Goal: Use online tool/utility: Utilize a website feature to perform a specific function

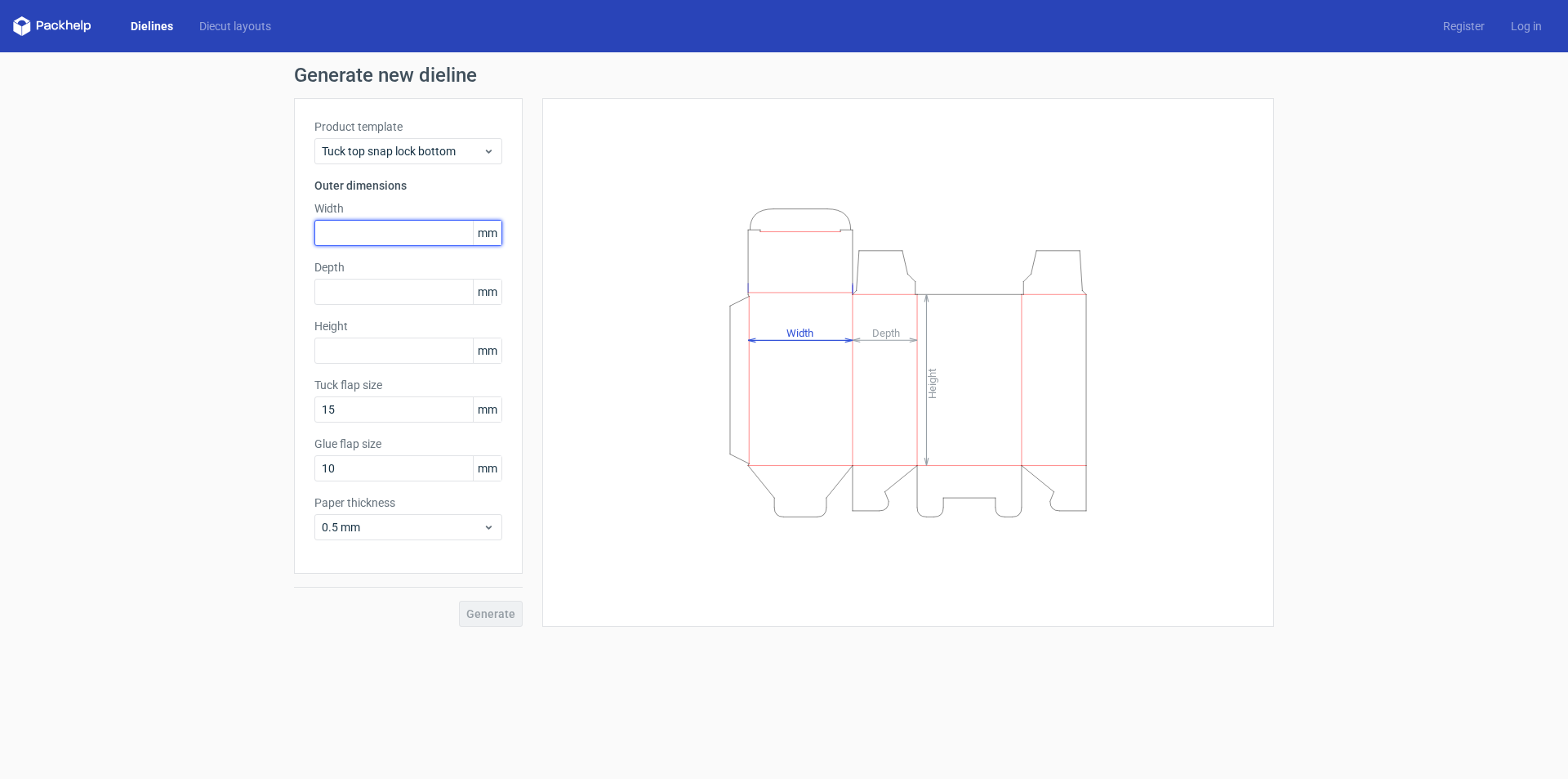
click at [415, 245] on input "text" at bounding box center [408, 232] width 188 height 26
click at [183, 313] on div "Generate new dieline Product template Tuck top snap lock bottom Outer dimension…" at bounding box center [784, 346] width 1568 height 588
click at [372, 232] on input "text" at bounding box center [408, 232] width 188 height 26
click at [417, 290] on input "text" at bounding box center [408, 291] width 188 height 26
click at [393, 233] on input "text" at bounding box center [408, 232] width 188 height 26
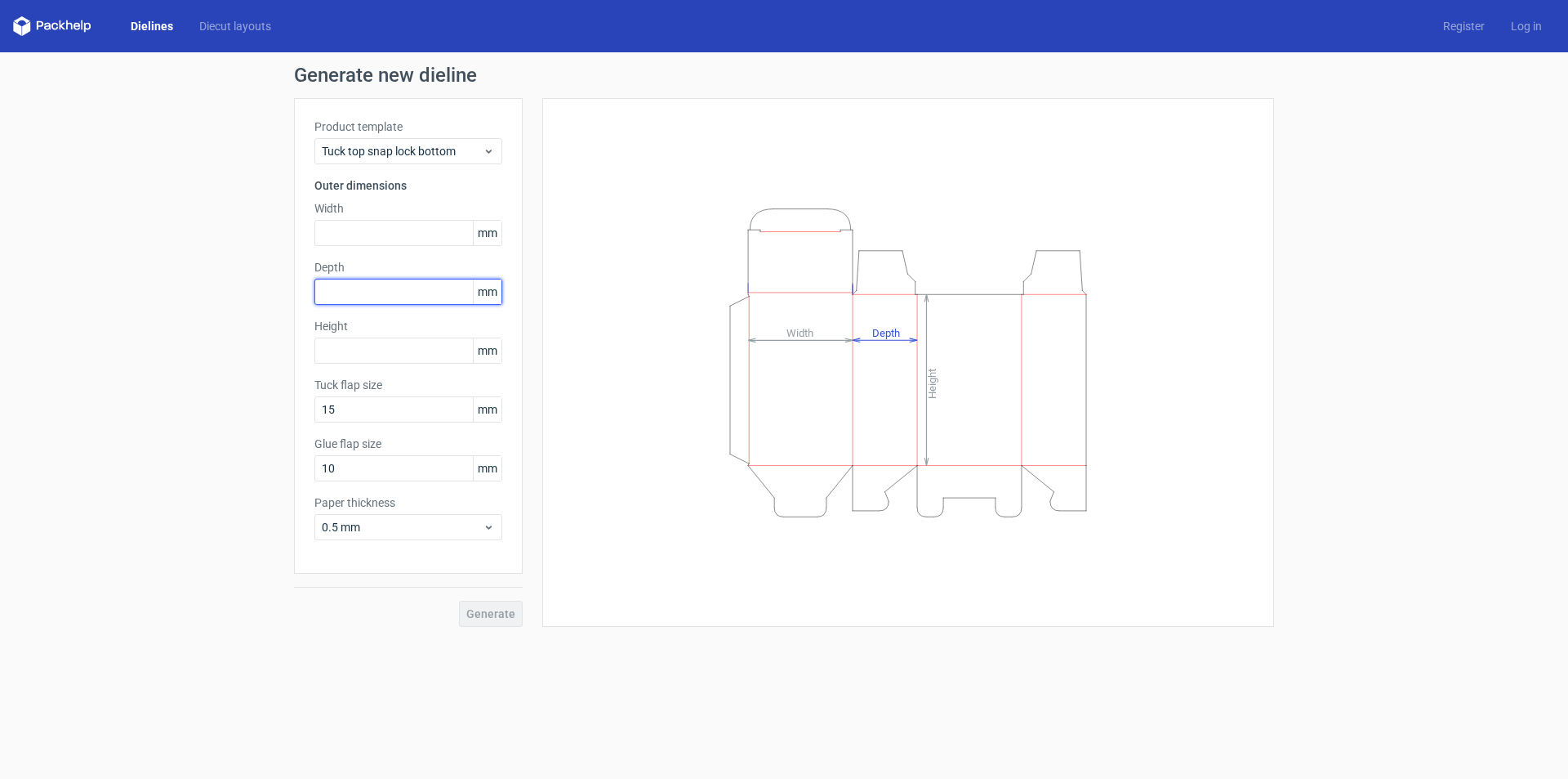
click at [414, 283] on input "text" at bounding box center [408, 291] width 188 height 26
click at [396, 236] on input "text" at bounding box center [408, 232] width 188 height 26
click at [813, 401] on icon "Height Depth Width" at bounding box center [908, 363] width 490 height 327
click at [433, 227] on input "text" at bounding box center [408, 232] width 188 height 26
click at [371, 293] on input "text" at bounding box center [408, 291] width 188 height 26
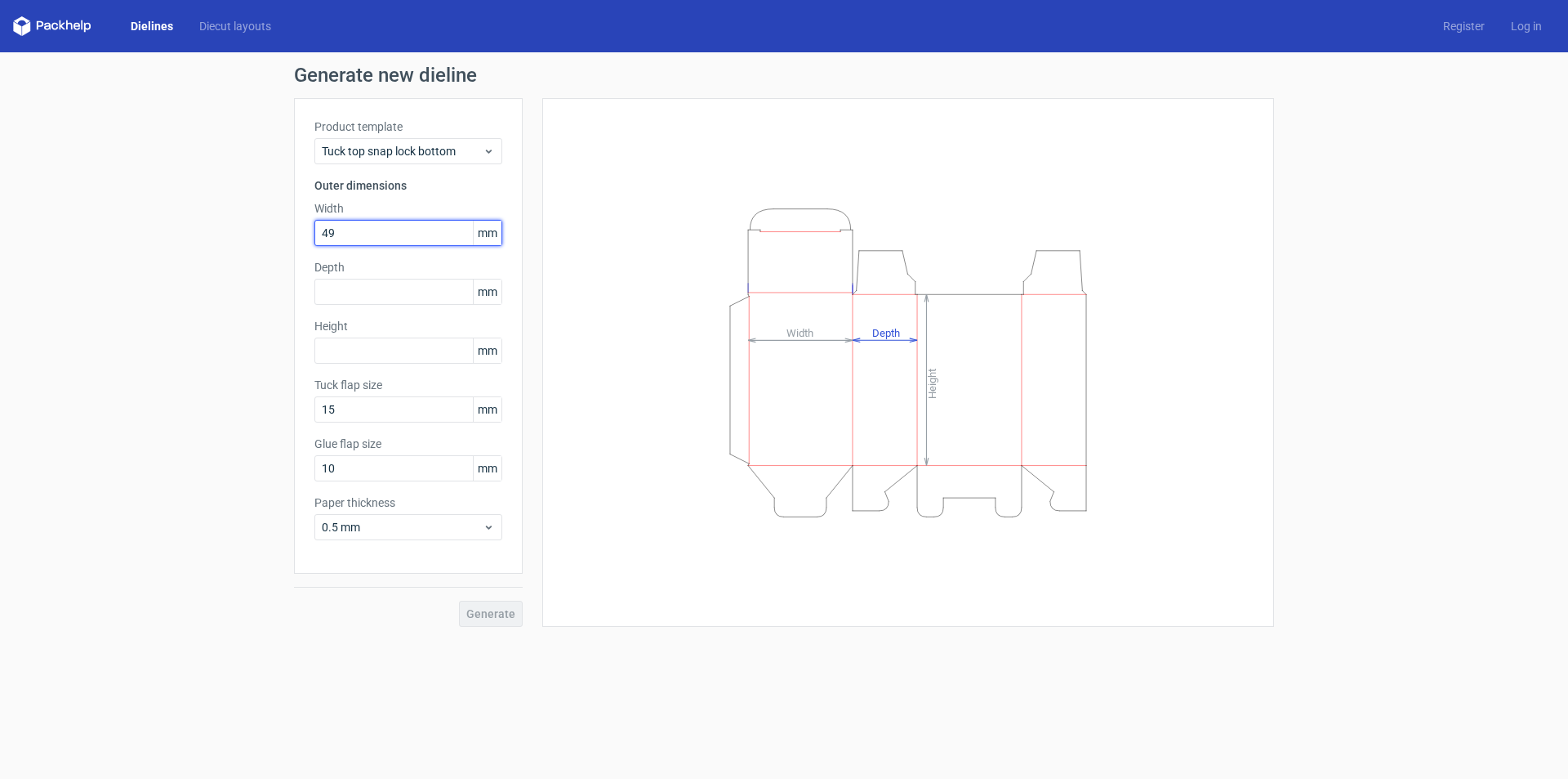
click at [368, 233] on input "49" at bounding box center [408, 232] width 188 height 26
click at [384, 291] on input "text" at bounding box center [408, 291] width 188 height 26
drag, startPoint x: 392, startPoint y: 232, endPoint x: 282, endPoint y: 277, distance: 118.8
click at [282, 277] on div "Generate new dieline Product template Tuck top snap lock bottom Outer dimension…" at bounding box center [784, 346] width 1568 height 588
type input "95"
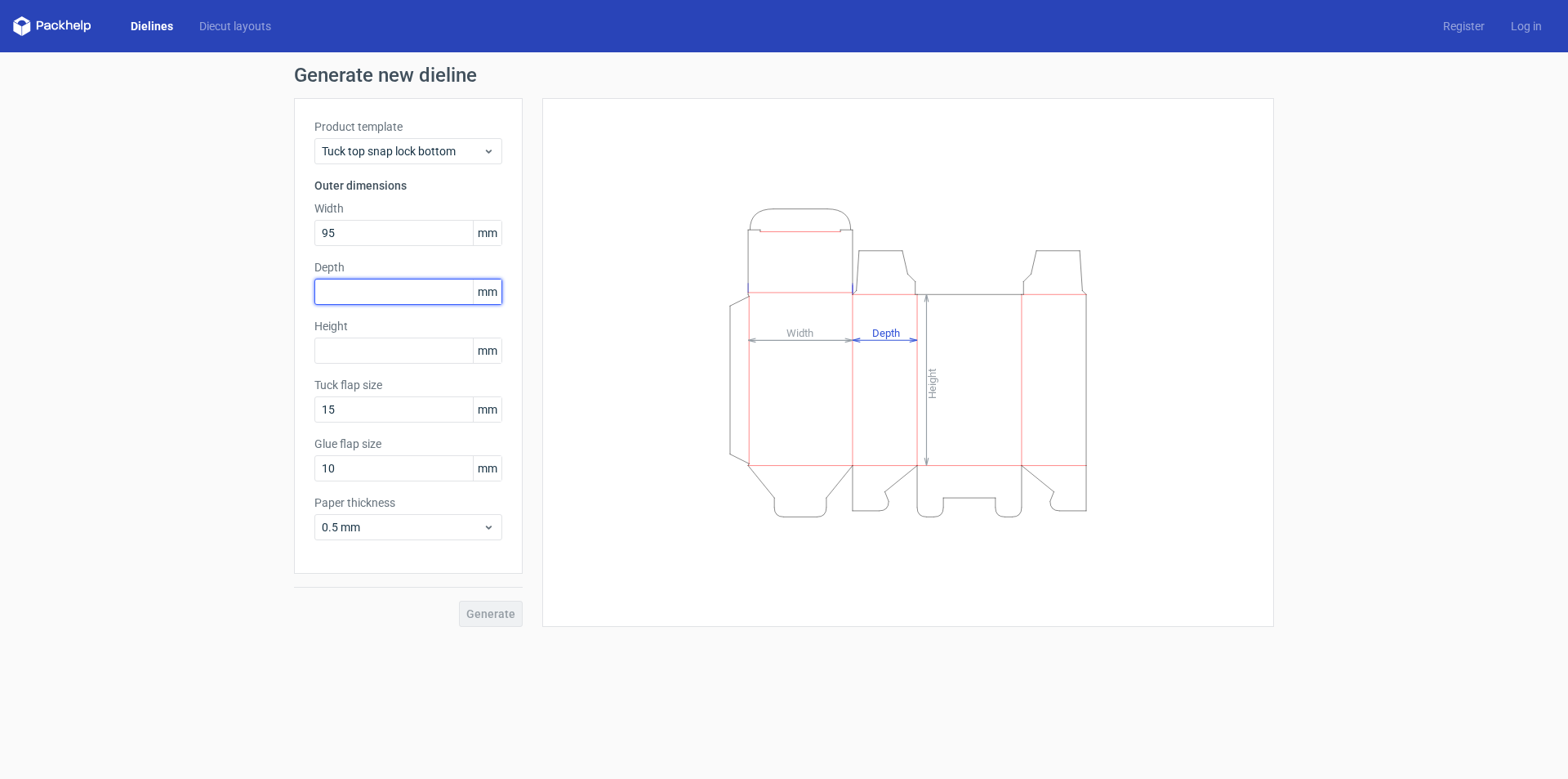
click at [382, 293] on input "text" at bounding box center [408, 291] width 188 height 26
type input "68"
click at [380, 358] on input "text" at bounding box center [408, 350] width 188 height 26
type input "50"
click at [491, 527] on use at bounding box center [489, 527] width 6 height 4
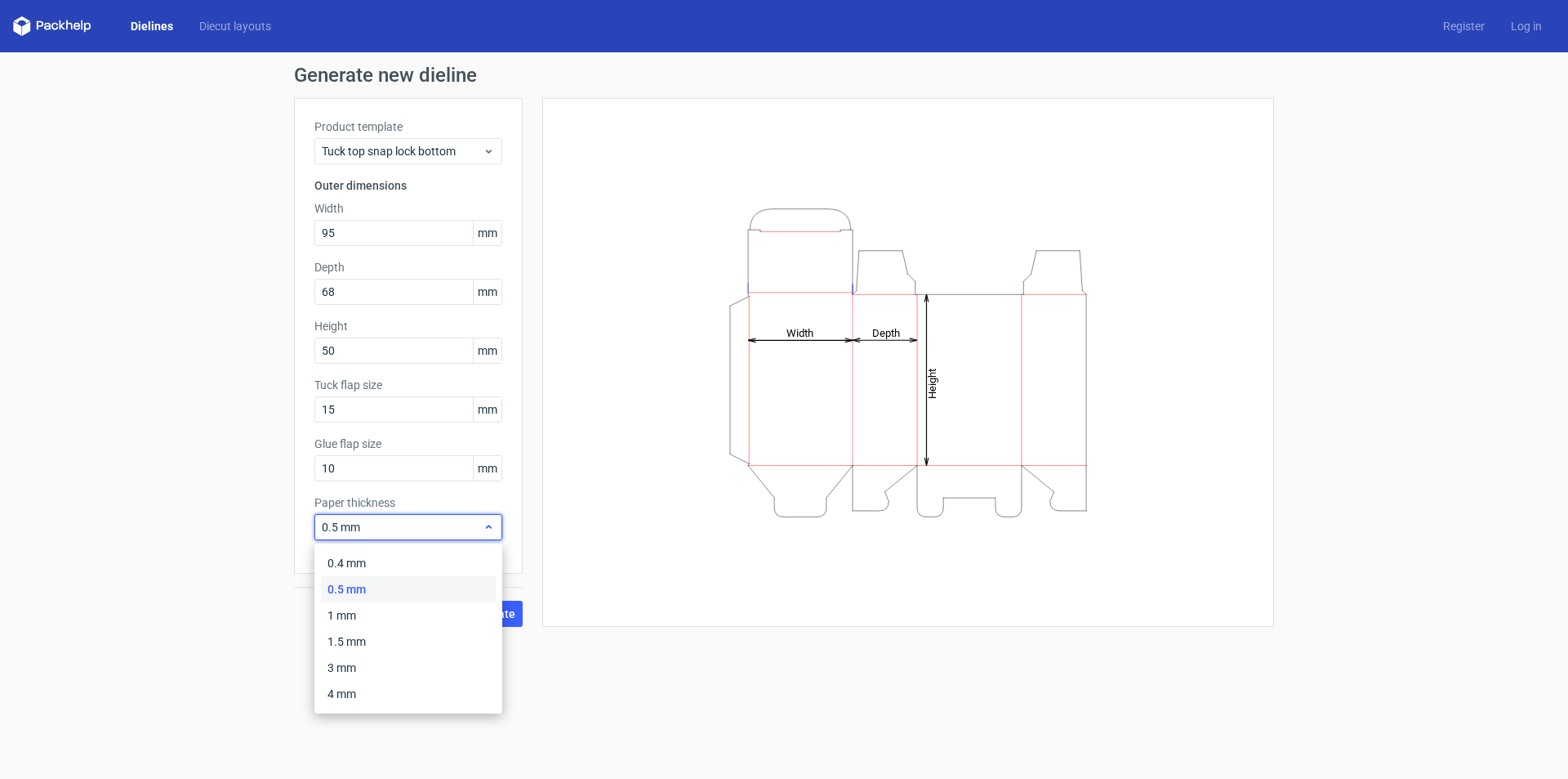
click at [491, 527] on icon at bounding box center [489, 527] width 13 height 13
click at [491, 527] on use at bounding box center [489, 527] width 6 height 4
click at [491, 527] on icon at bounding box center [489, 527] width 13 height 13
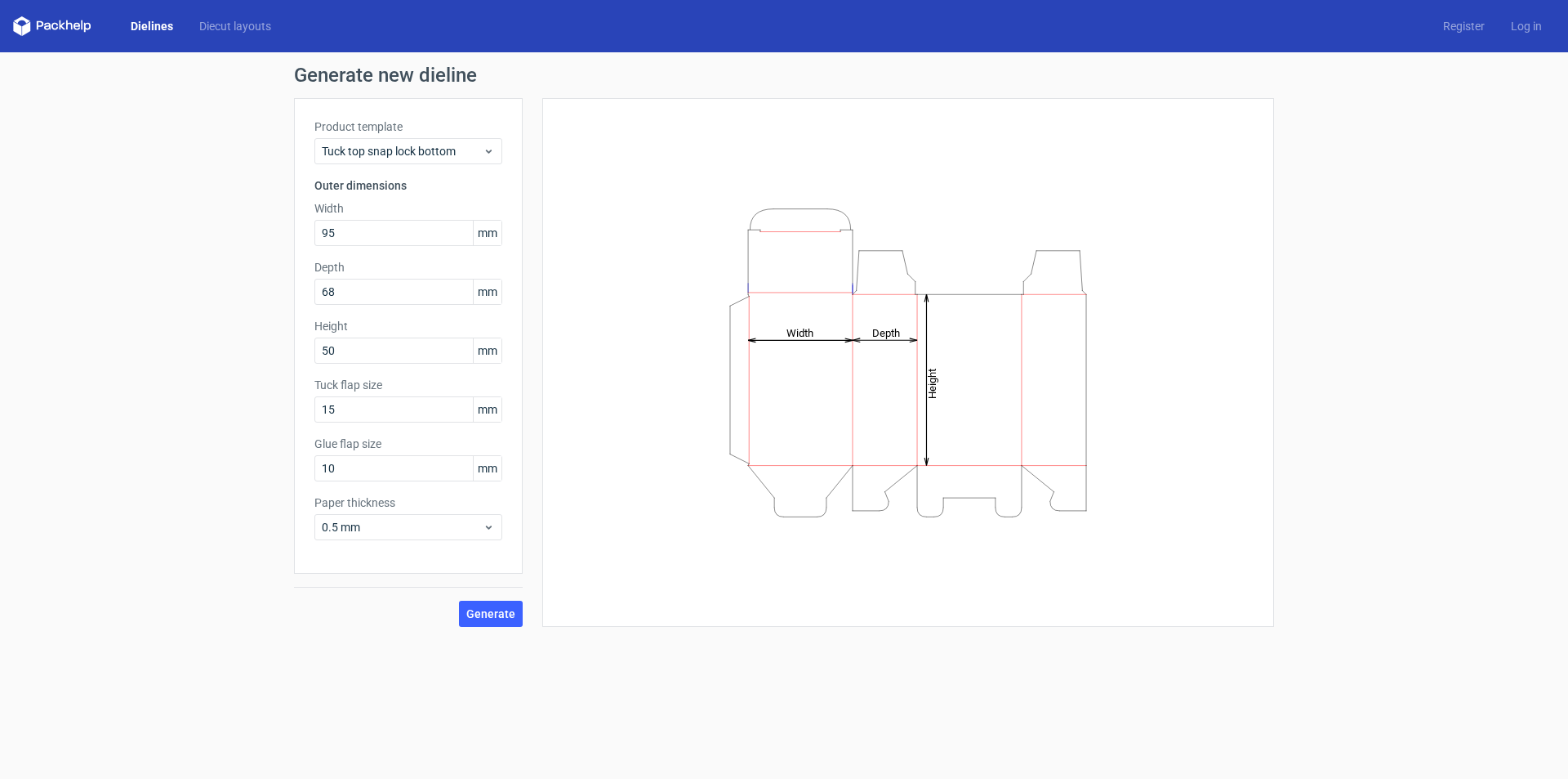
click at [615, 565] on div "Height Depth Width" at bounding box center [908, 363] width 691 height 488
click at [493, 612] on span "Generate" at bounding box center [490, 614] width 49 height 12
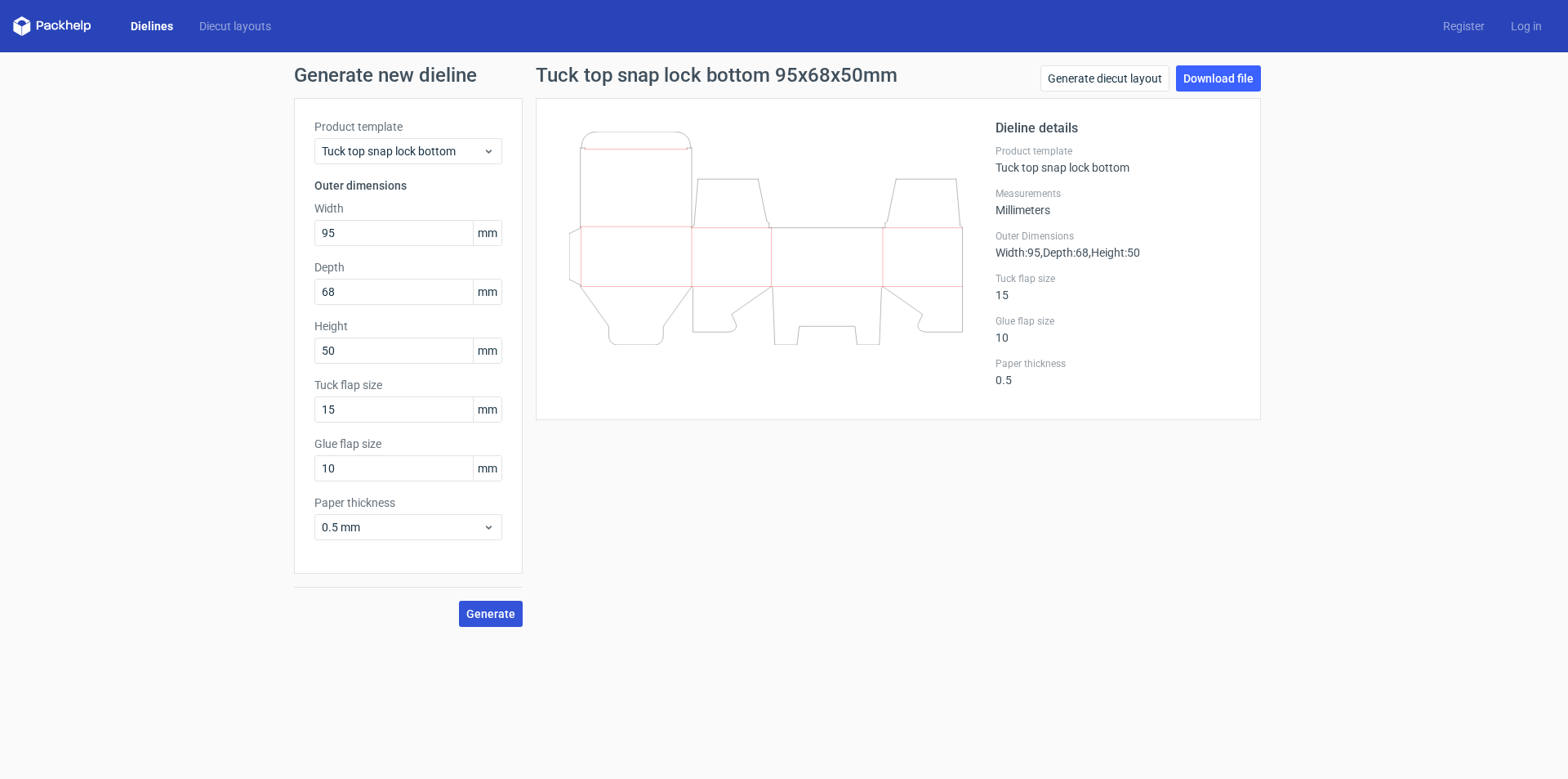
click at [483, 617] on span "Generate" at bounding box center [490, 614] width 49 height 12
click at [1190, 79] on link "Download file" at bounding box center [1219, 78] width 85 height 26
